Goal: Task Accomplishment & Management: Manage account settings

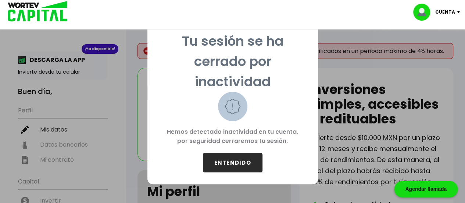
click at [216, 160] on button "ENTENDIDO" at bounding box center [233, 163] width 60 height 20
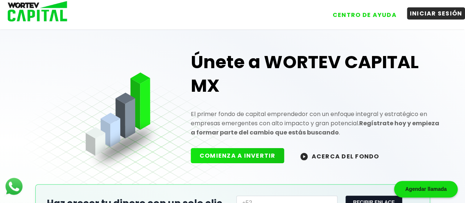
click at [441, 15] on button "INICIAR SESIÓN" at bounding box center [436, 13] width 59 height 12
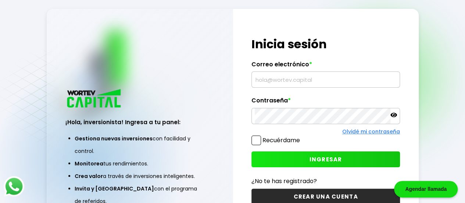
click at [368, 85] on input "text" at bounding box center [326, 79] width 142 height 15
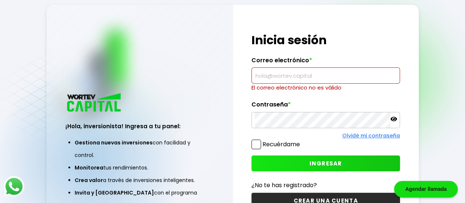
type input "[EMAIL_ADDRESS][DOMAIN_NAME]"
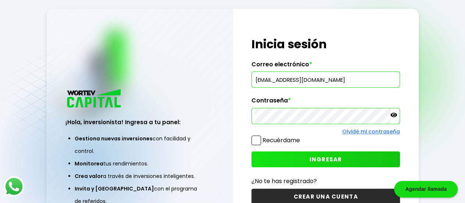
click at [258, 138] on span at bounding box center [257, 140] width 10 height 10
click at [302, 137] on input "Recuérdame" at bounding box center [302, 137] width 0 height 0
click at [295, 158] on button "INGRESAR" at bounding box center [326, 159] width 149 height 16
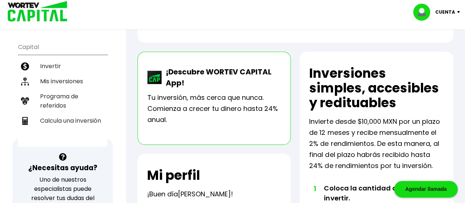
scroll to position [143, 0]
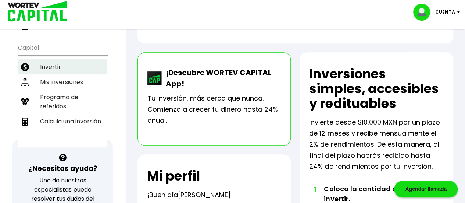
click at [41, 59] on li "Invertir" at bounding box center [62, 66] width 89 height 15
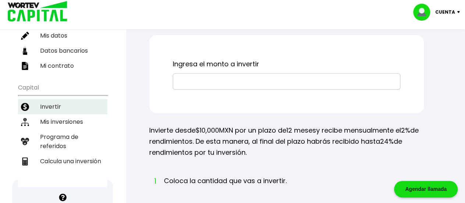
scroll to position [117, 0]
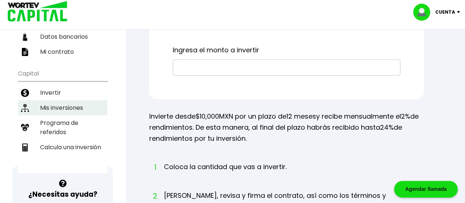
click at [47, 100] on li "Mis inversiones" at bounding box center [62, 107] width 89 height 15
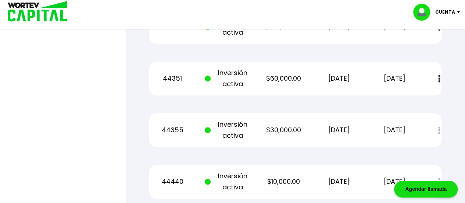
scroll to position [400, 0]
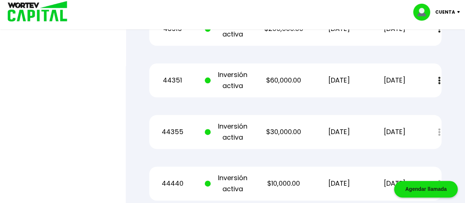
click at [438, 84] on button at bounding box center [440, 80] width 10 height 16
click at [414, 97] on link "Estado de cuenta" at bounding box center [389, 100] width 52 height 9
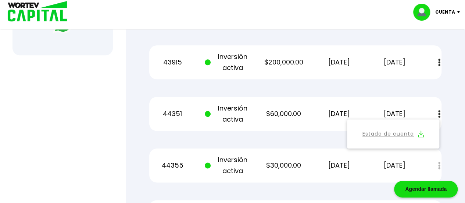
scroll to position [361, 0]
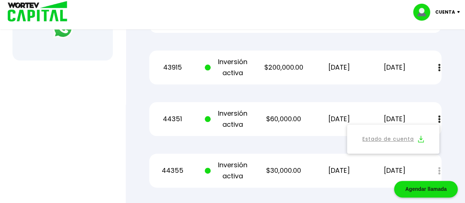
click at [450, 100] on div "Mis inversiones Como inversionista activo de WORTEV CAPITAL, apoyas el crecimie…" at bounding box center [296, 1] width 316 height 589
click at [440, 121] on img at bounding box center [440, 119] width 2 height 8
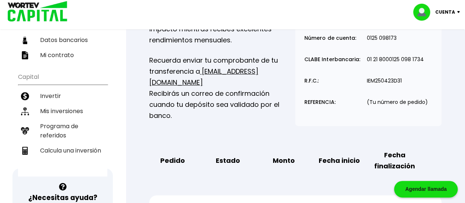
scroll to position [113, 0]
click at [449, 12] on p "Cuenta" at bounding box center [446, 12] width 20 height 11
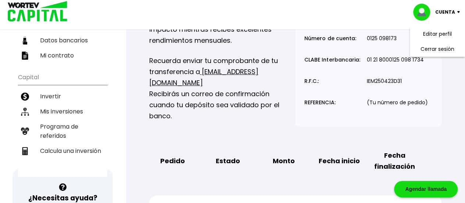
click at [455, 13] on p "Cuenta" at bounding box center [446, 12] width 20 height 11
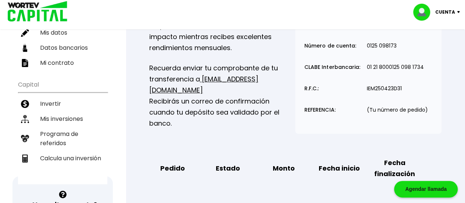
scroll to position [107, 0]
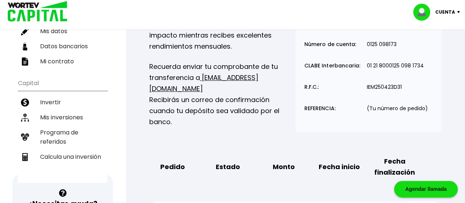
click at [40, 110] on li "Mis inversiones" at bounding box center [62, 117] width 89 height 15
click at [47, 110] on li "Mis inversiones" at bounding box center [62, 117] width 89 height 15
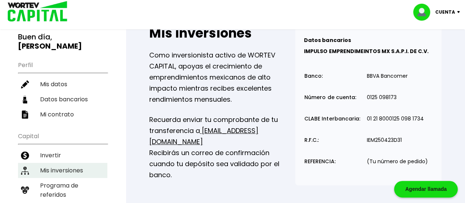
scroll to position [54, 0]
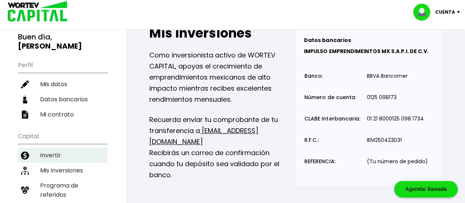
click at [47, 148] on li "Invertir" at bounding box center [62, 155] width 89 height 15
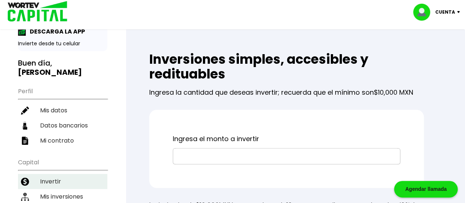
scroll to position [27, 0]
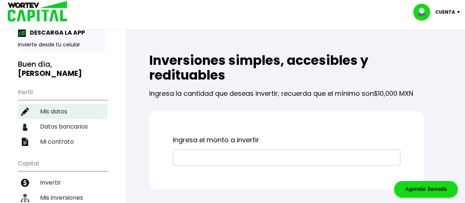
click at [49, 104] on li "Mis datos" at bounding box center [62, 111] width 89 height 15
select select "Hombre"
select select "Posgrado"
select select "MX"
select select "Banorte"
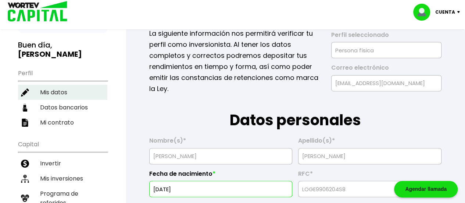
scroll to position [44, 0]
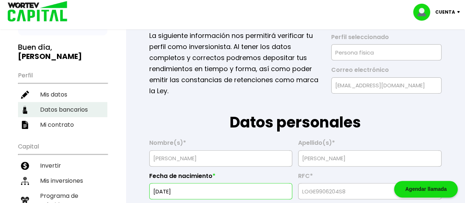
click at [49, 102] on li "Datos bancarios" at bounding box center [62, 109] width 89 height 15
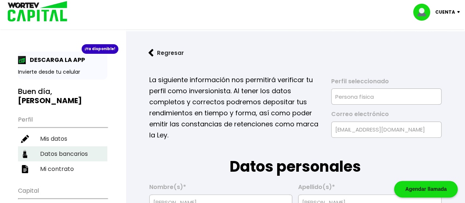
select select "Banorte"
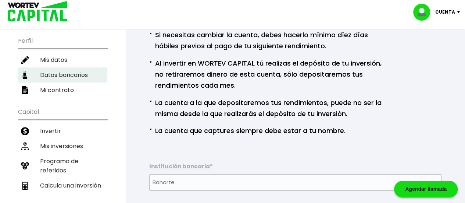
scroll to position [78, 0]
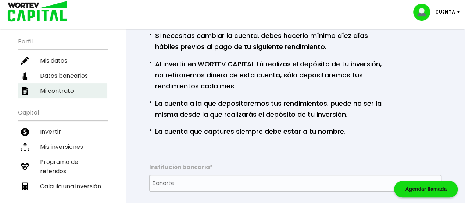
click at [40, 83] on li "Mi contrato" at bounding box center [62, 90] width 89 height 15
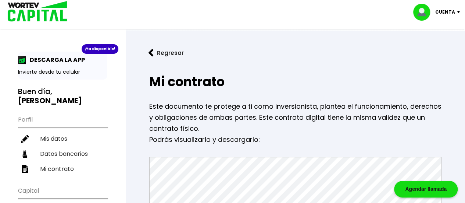
click at [453, 11] on p "Cuenta" at bounding box center [446, 12] width 20 height 11
click at [440, 52] on li "Cerrar sesión" at bounding box center [437, 49] width 59 height 15
